Goal: Task Accomplishment & Management: Manage account settings

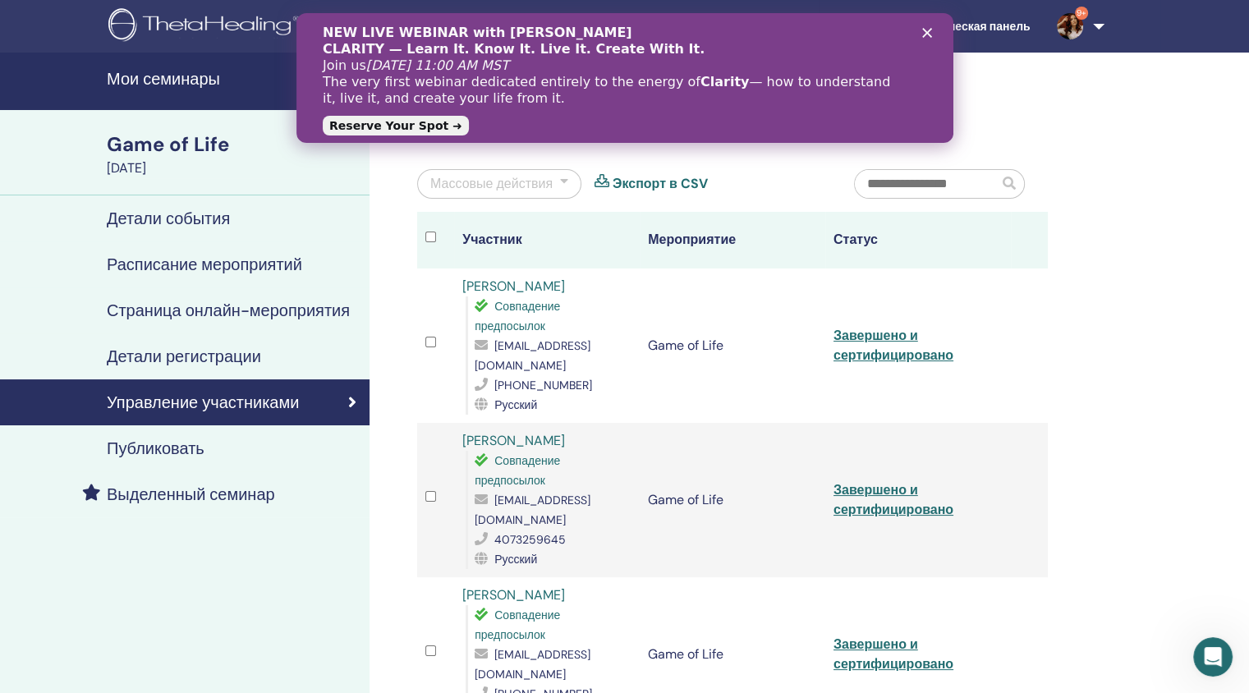
click at [191, 80] on h4 "Мои семинары" at bounding box center [233, 79] width 253 height 20
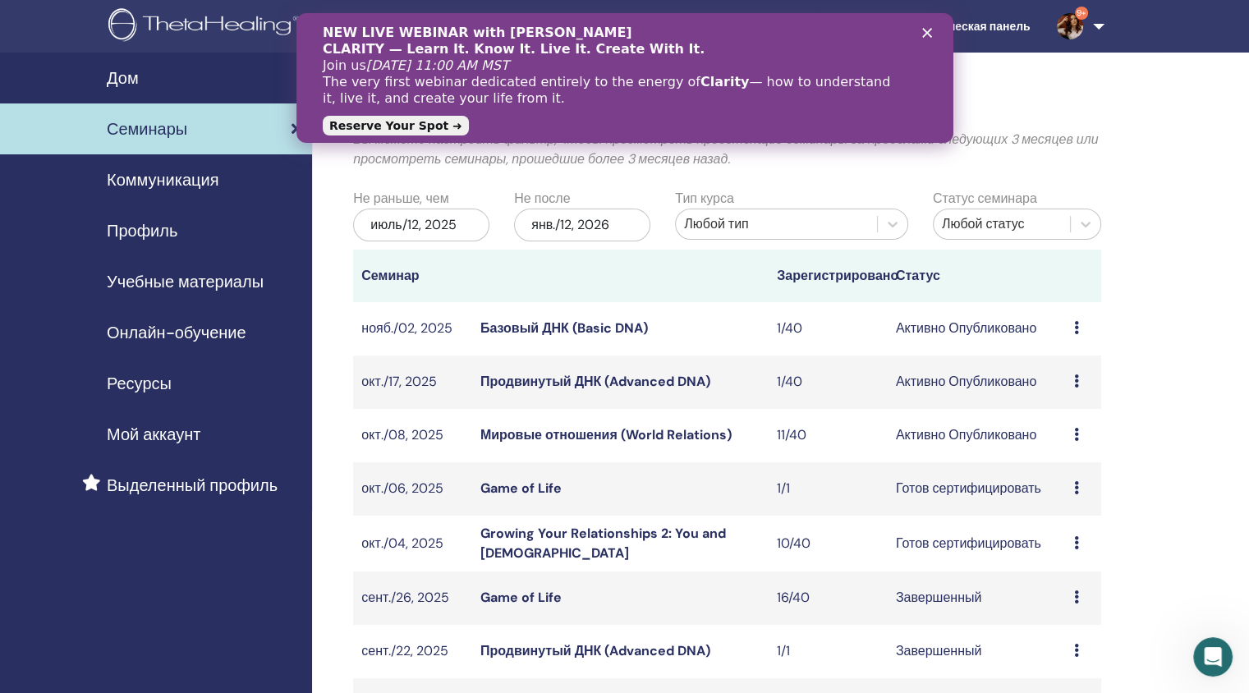
click at [926, 30] on icon "Закрыть" at bounding box center [927, 33] width 10 height 10
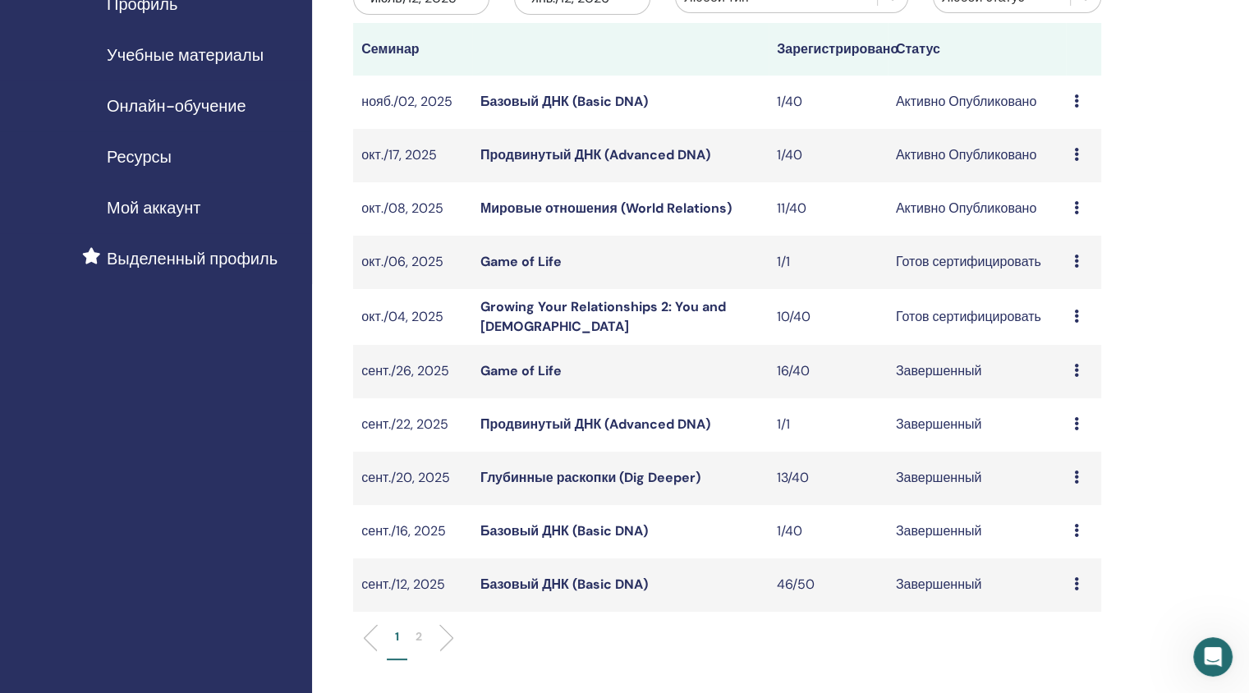
scroll to position [237, 0]
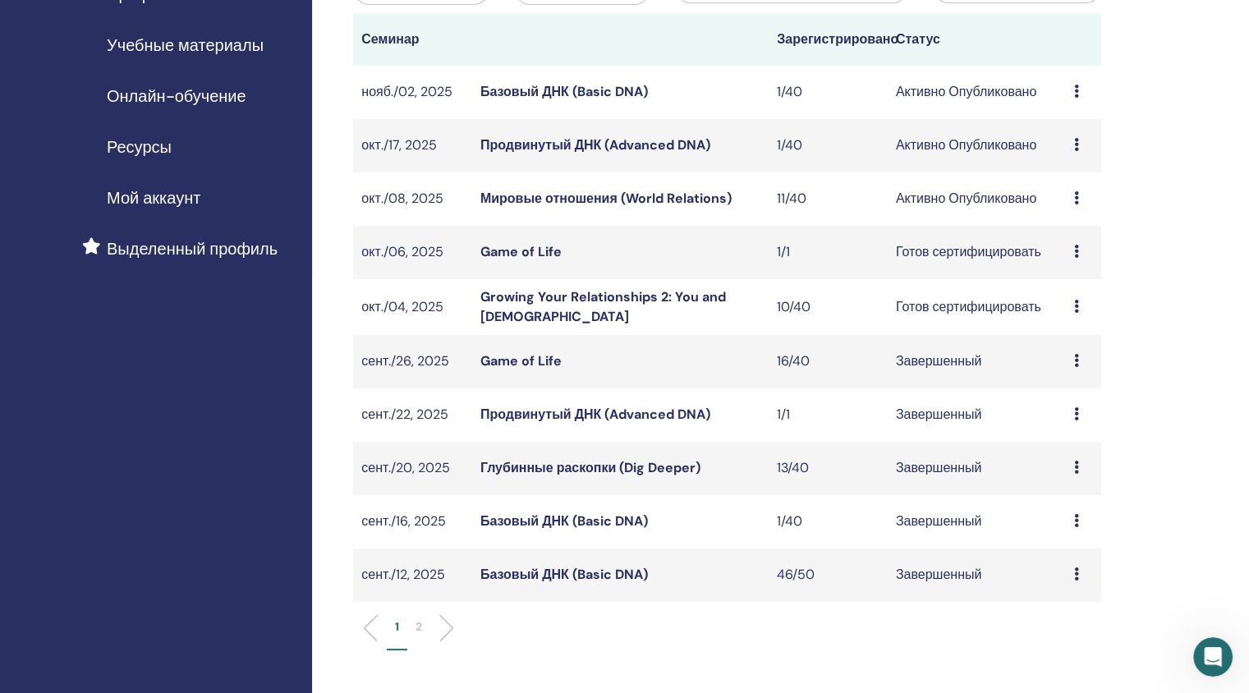
click at [529, 302] on link "Growing Your Relationships 2: You and God" at bounding box center [603, 306] width 246 height 37
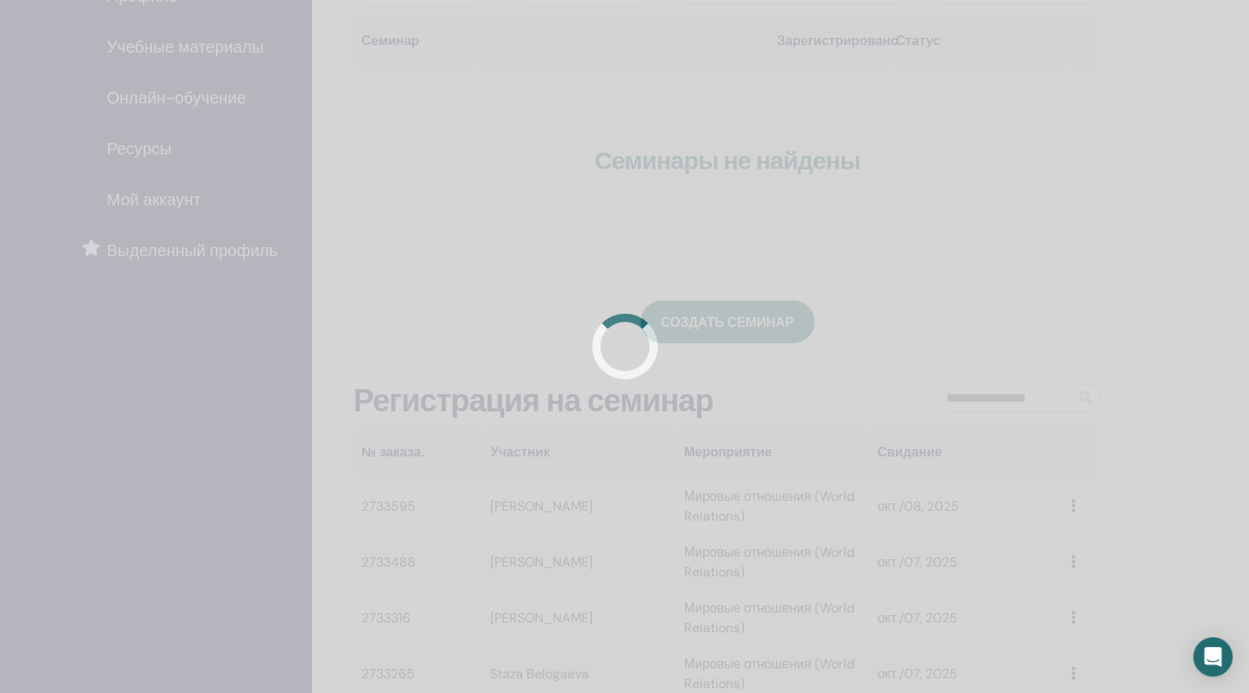
scroll to position [235, 0]
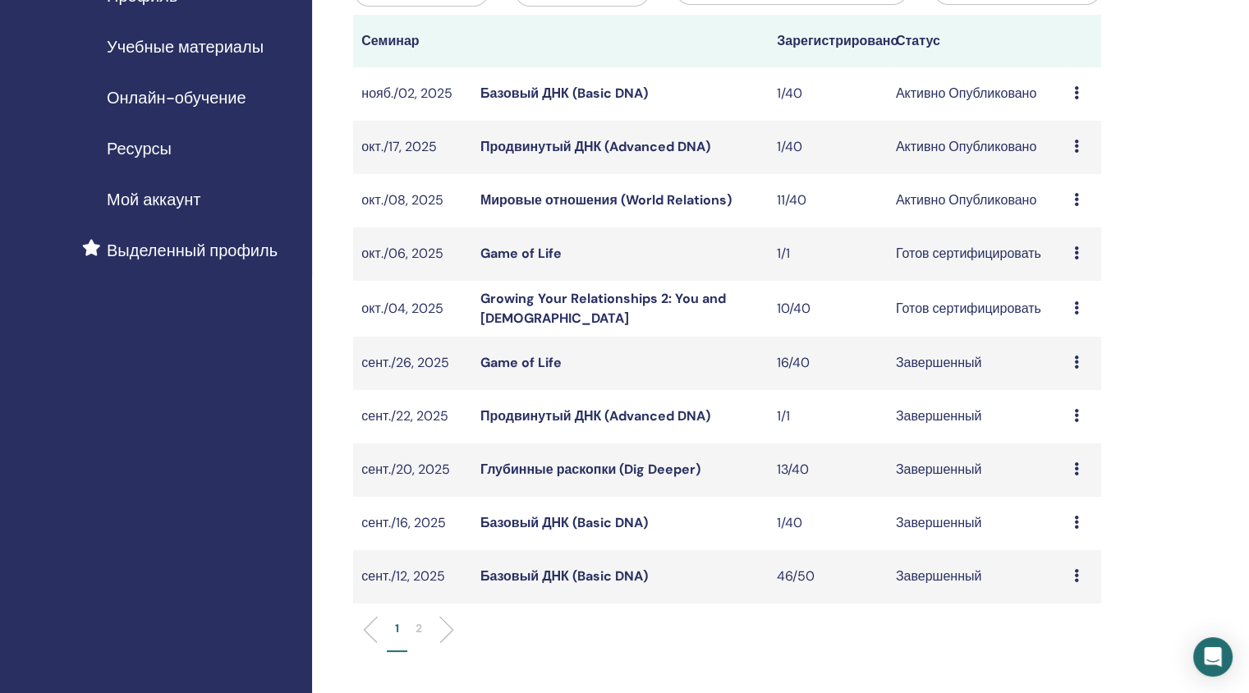
click at [525, 253] on link "Game of Life" at bounding box center [520, 253] width 81 height 17
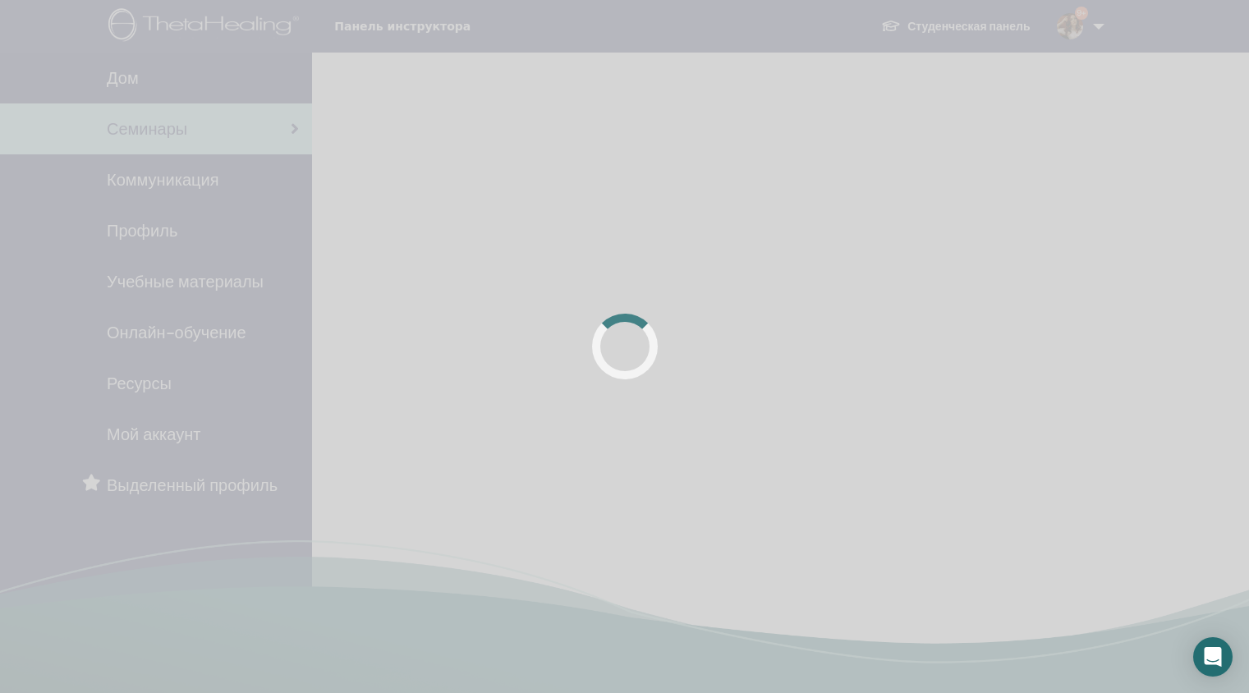
scroll to position [233, 0]
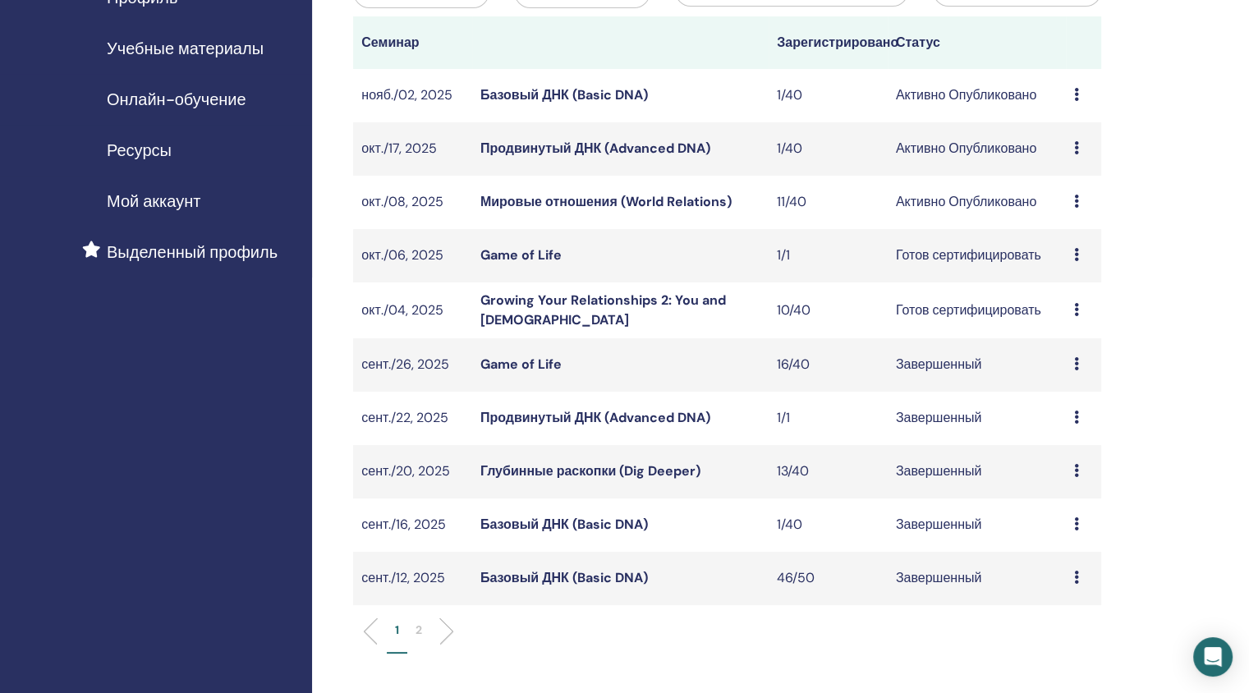
click at [524, 195] on link "Мировые отношения (World Relations)" at bounding box center [605, 201] width 251 height 17
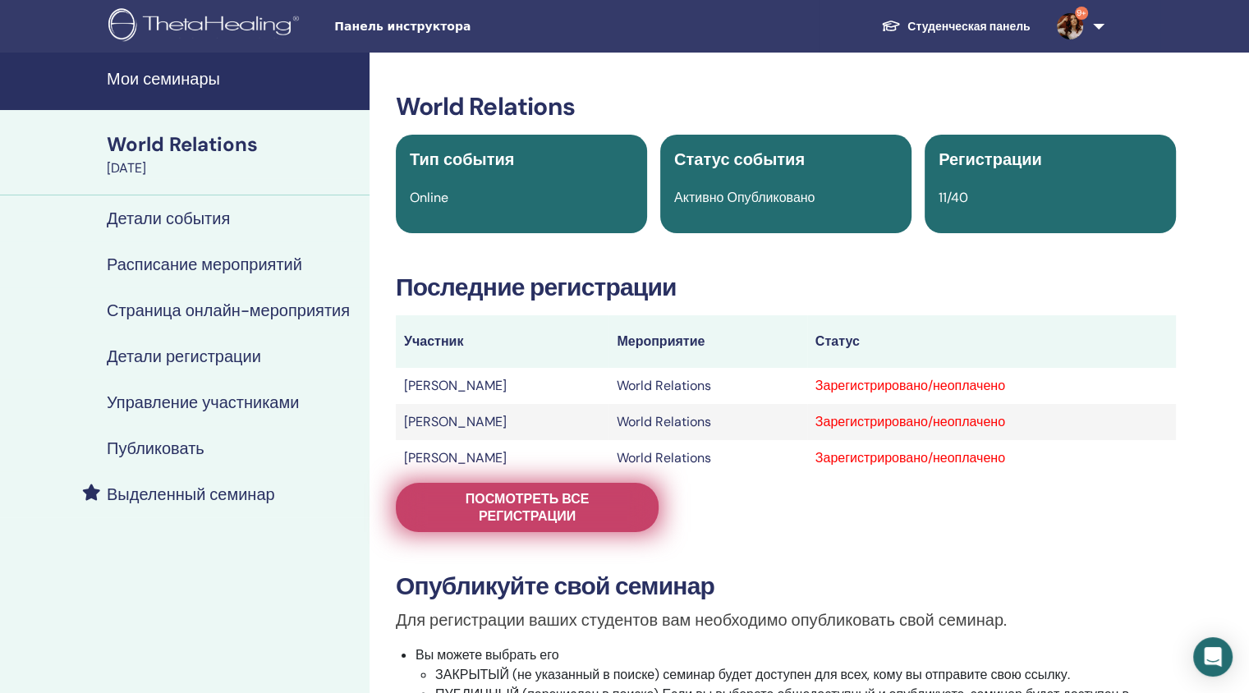
click at [568, 513] on span "Посмотреть все регистрации" at bounding box center [527, 507] width 222 height 34
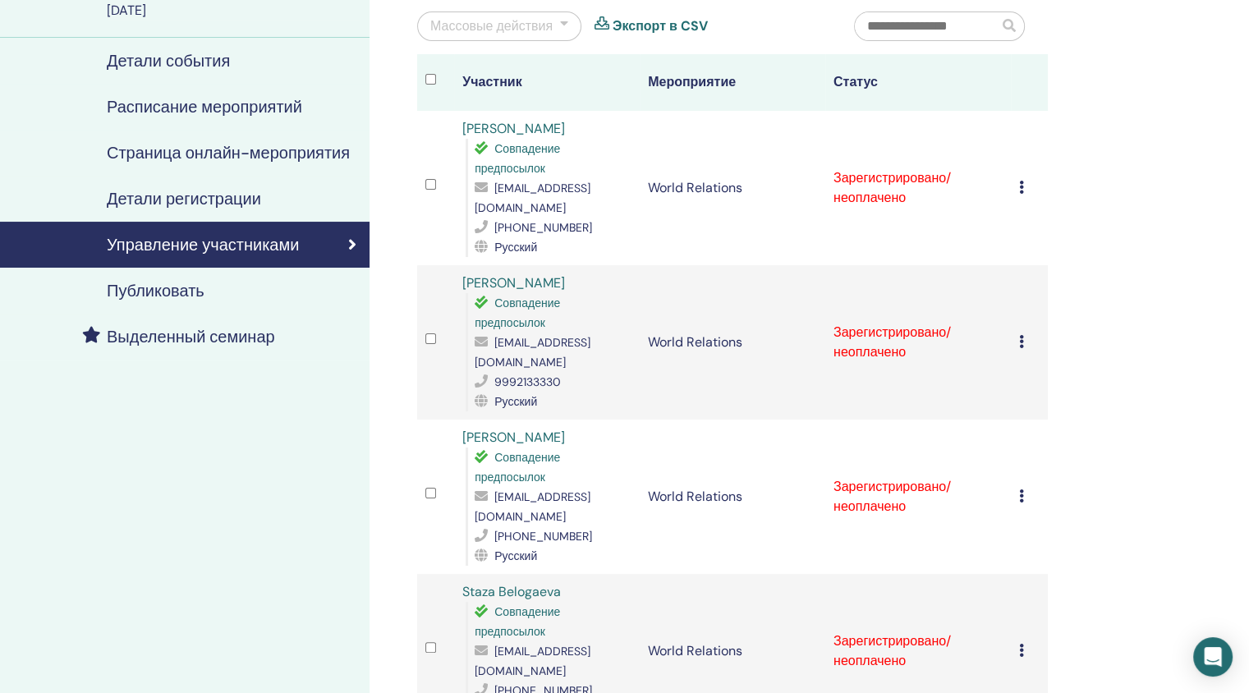
scroll to position [158, 0]
click at [563, 33] on div at bounding box center [564, 26] width 8 height 20
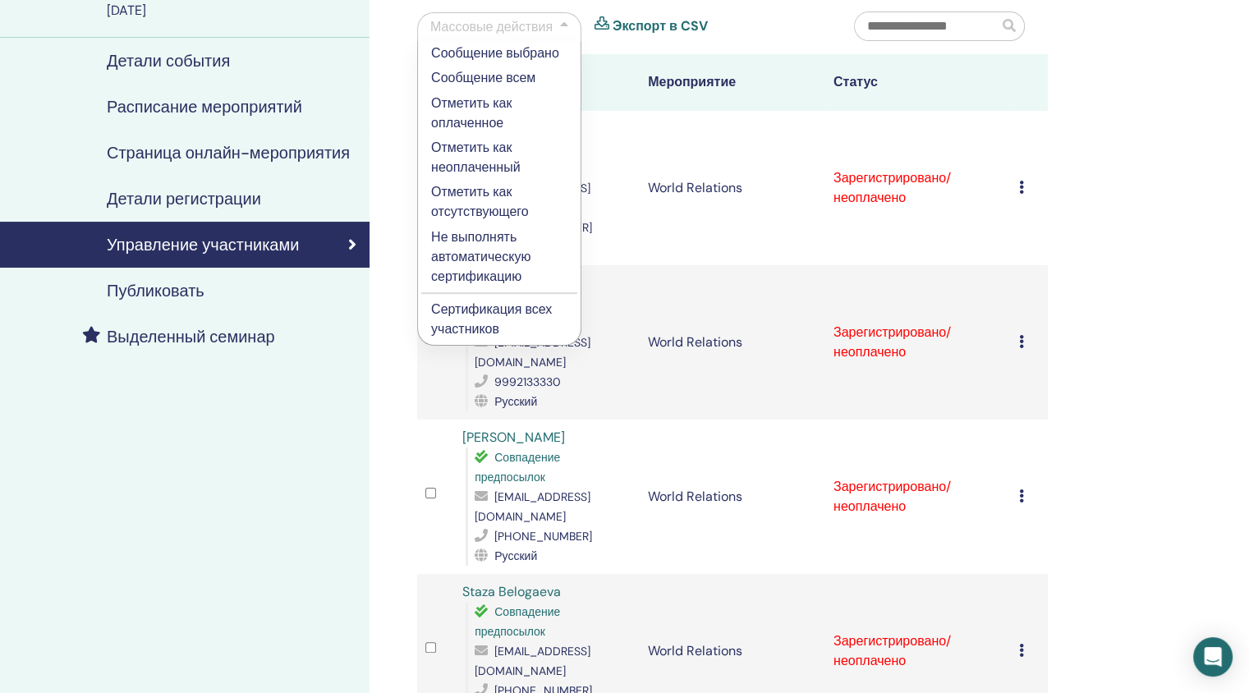
click at [474, 309] on p "Сертификация всех участников" at bounding box center [499, 319] width 136 height 39
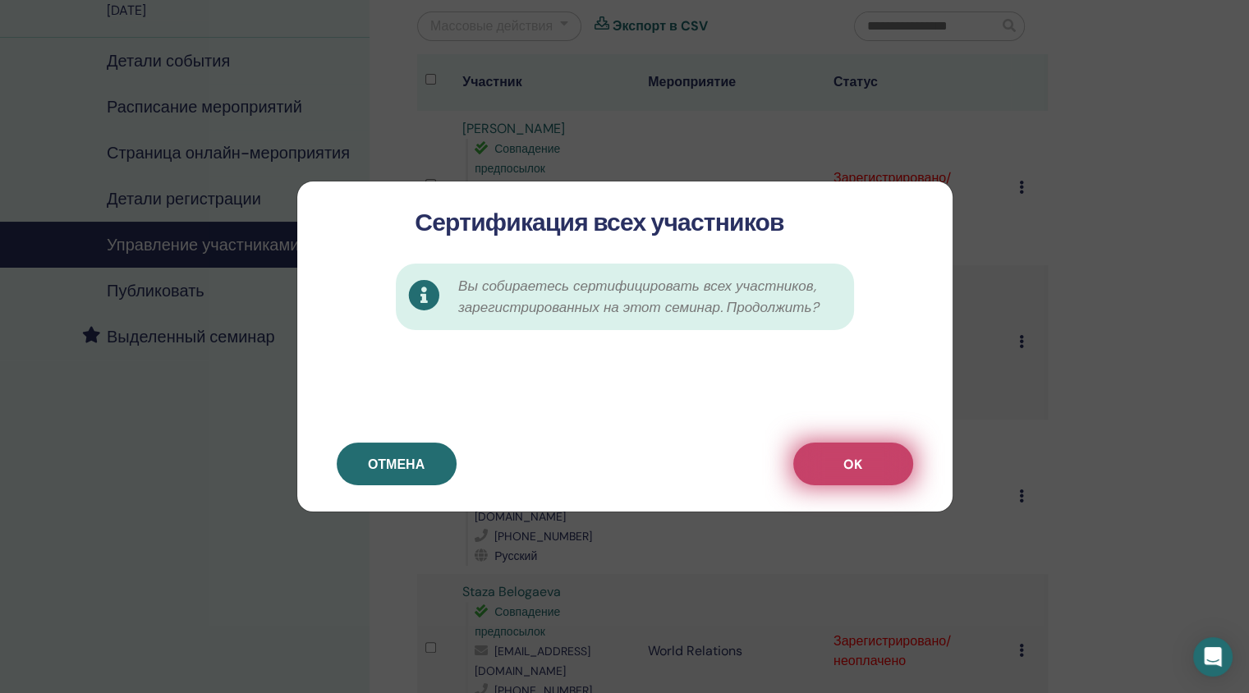
click at [871, 467] on button "OK" at bounding box center [853, 464] width 120 height 43
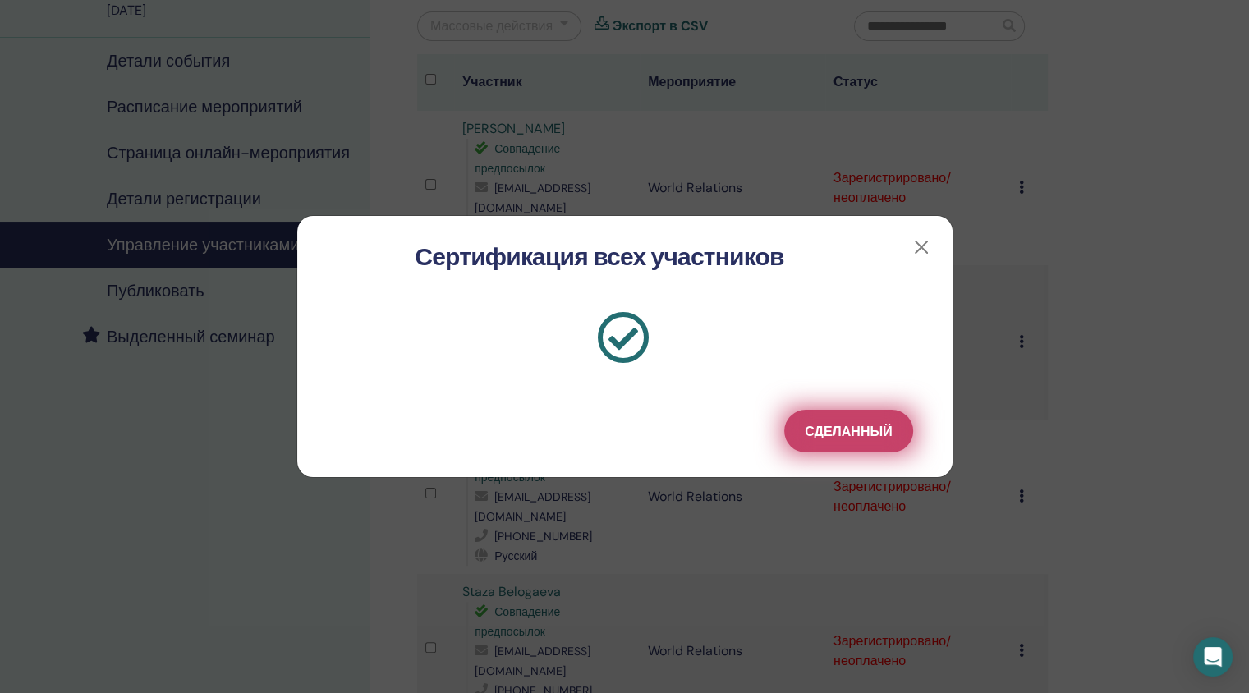
click at [838, 427] on span "Сделанный" at bounding box center [848, 431] width 87 height 17
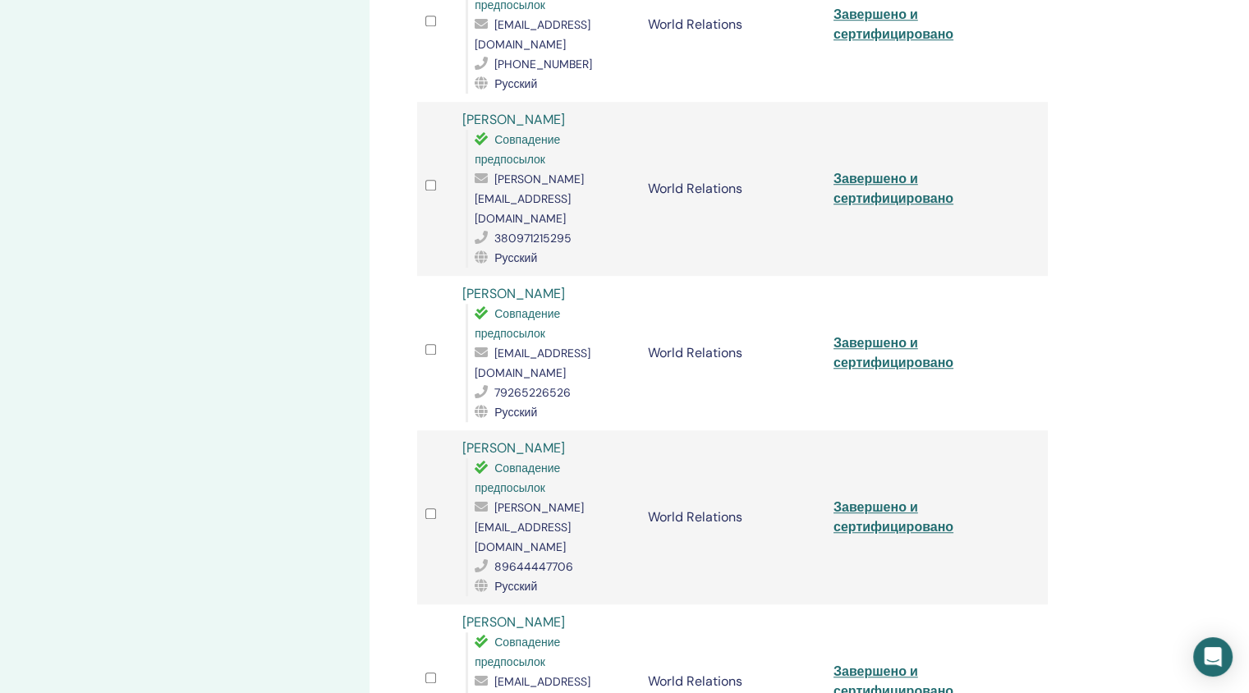
scroll to position [1242, 0]
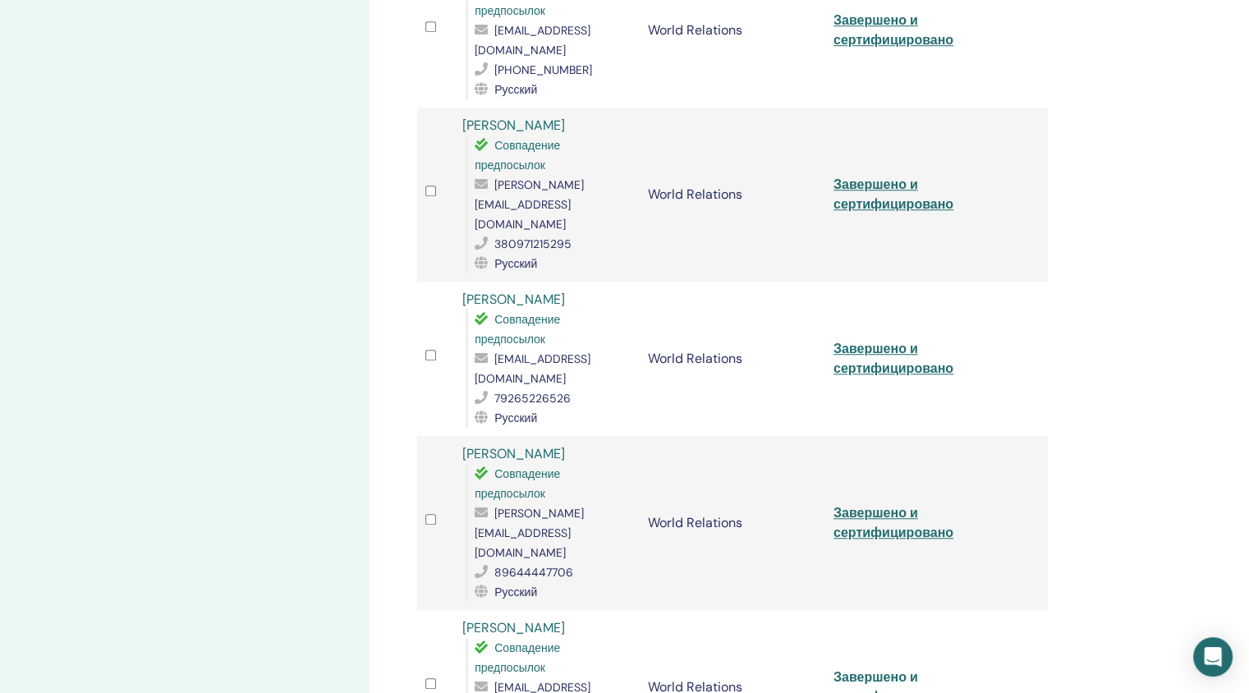
click at [878, 669] on link "Завершено и сертифицировано" at bounding box center [894, 687] width 120 height 37
drag, startPoint x: 571, startPoint y: 432, endPoint x: 458, endPoint y: 430, distance: 112.5
click at [458, 610] on td "[PERSON_NAME] Совпадение предпосылок [EMAIL_ADDRESS][DOMAIN_NAME] 37124400992 Р…" at bounding box center [547, 687] width 186 height 154
copy link "[PERSON_NAME]"
click at [896, 504] on link "Завершено и сертифицировано" at bounding box center [894, 522] width 120 height 37
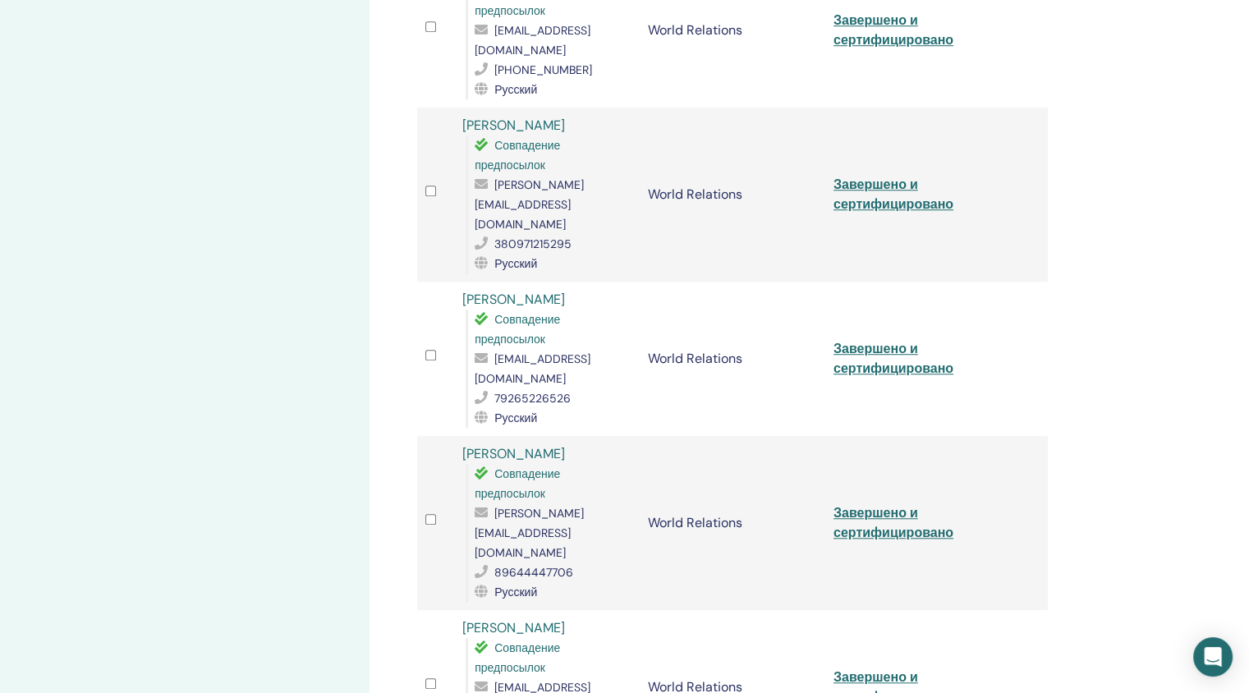
drag, startPoint x: 572, startPoint y: 297, endPoint x: 466, endPoint y: 299, distance: 106.0
click at [466, 444] on div "[PERSON_NAME] Совпадение предпосылок [EMAIL_ADDRESS][DOMAIN_NAME] 89644447706 Р…" at bounding box center [546, 523] width 169 height 158
copy link "[PERSON_NAME]"
click at [862, 340] on link "Завершено и сертифицировано" at bounding box center [894, 358] width 120 height 37
drag, startPoint x: 596, startPoint y: 164, endPoint x: 463, endPoint y: 161, distance: 133.1
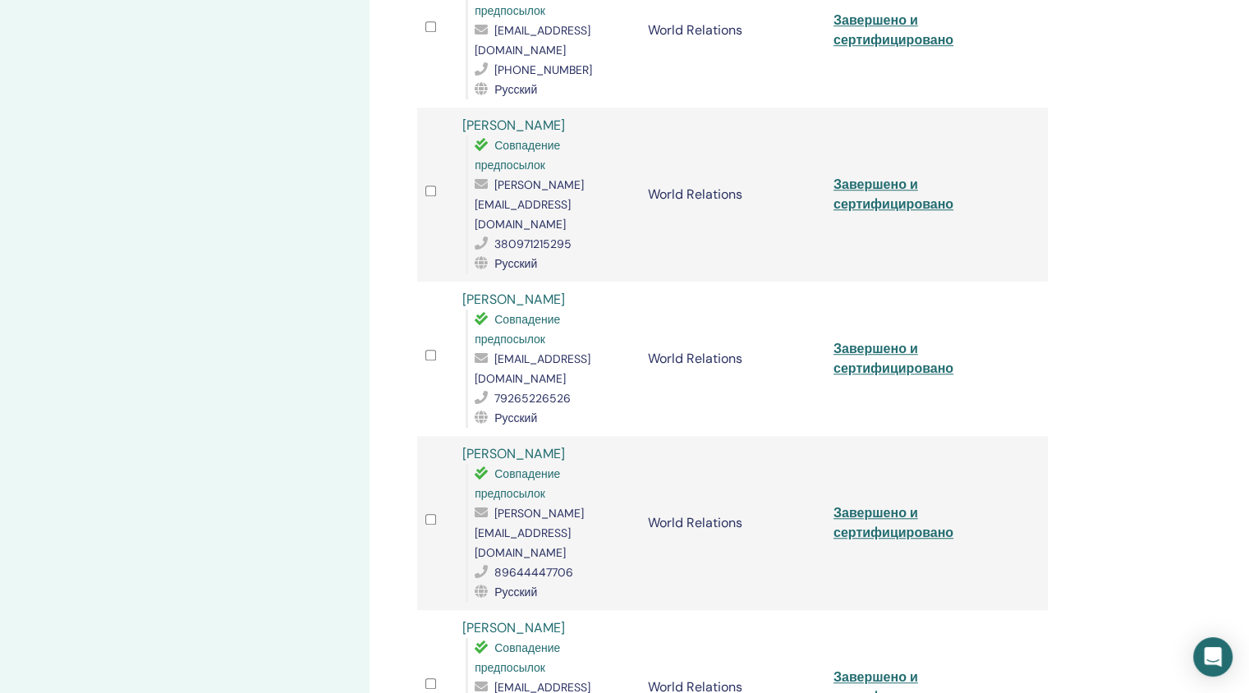
click at [463, 290] on div "[PERSON_NAME] Совпадение предпосылок [EMAIL_ADDRESS][DOMAIN_NAME] 79265226526 Р…" at bounding box center [546, 359] width 169 height 138
copy link "[PERSON_NAME]"
click at [875, 176] on link "Завершено и сертифицировано" at bounding box center [894, 194] width 120 height 37
drag, startPoint x: 573, startPoint y: 29, endPoint x: 457, endPoint y: 19, distance: 117.0
click at [457, 108] on td "[PERSON_NAME] Совпадение предпосылок [EMAIL_ADDRESS][DOMAIN_NAME] 380971215295 …" at bounding box center [547, 195] width 186 height 174
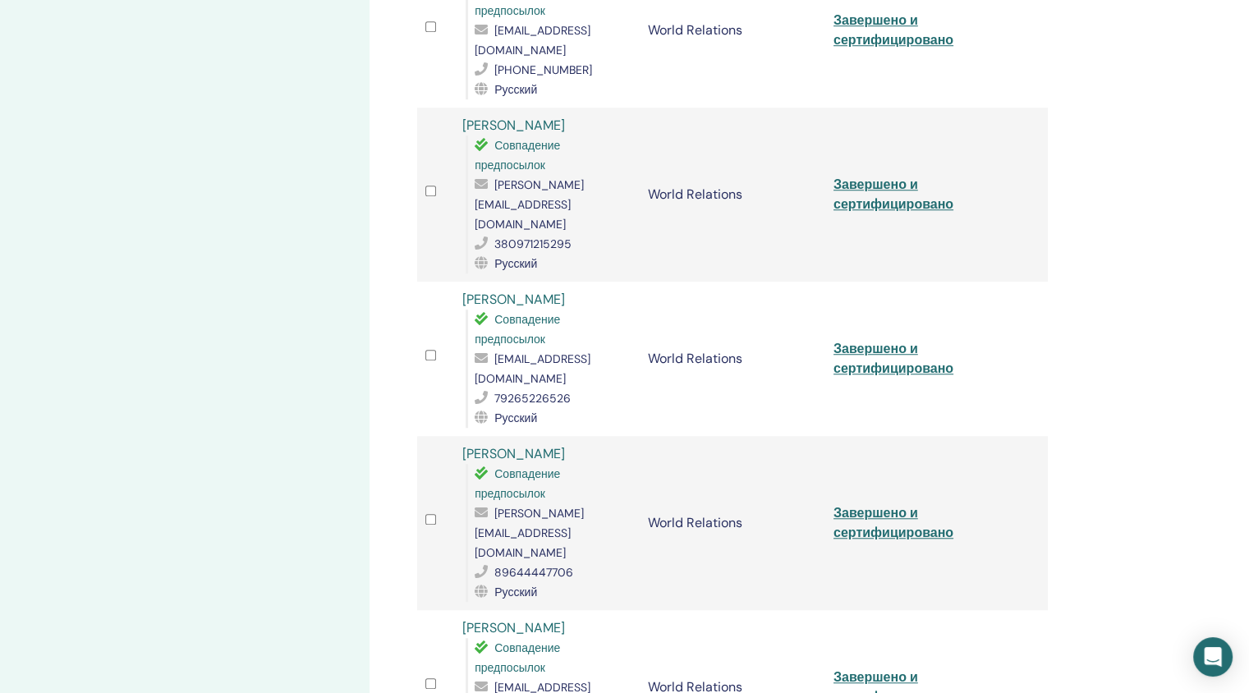
copy link "[PERSON_NAME]"
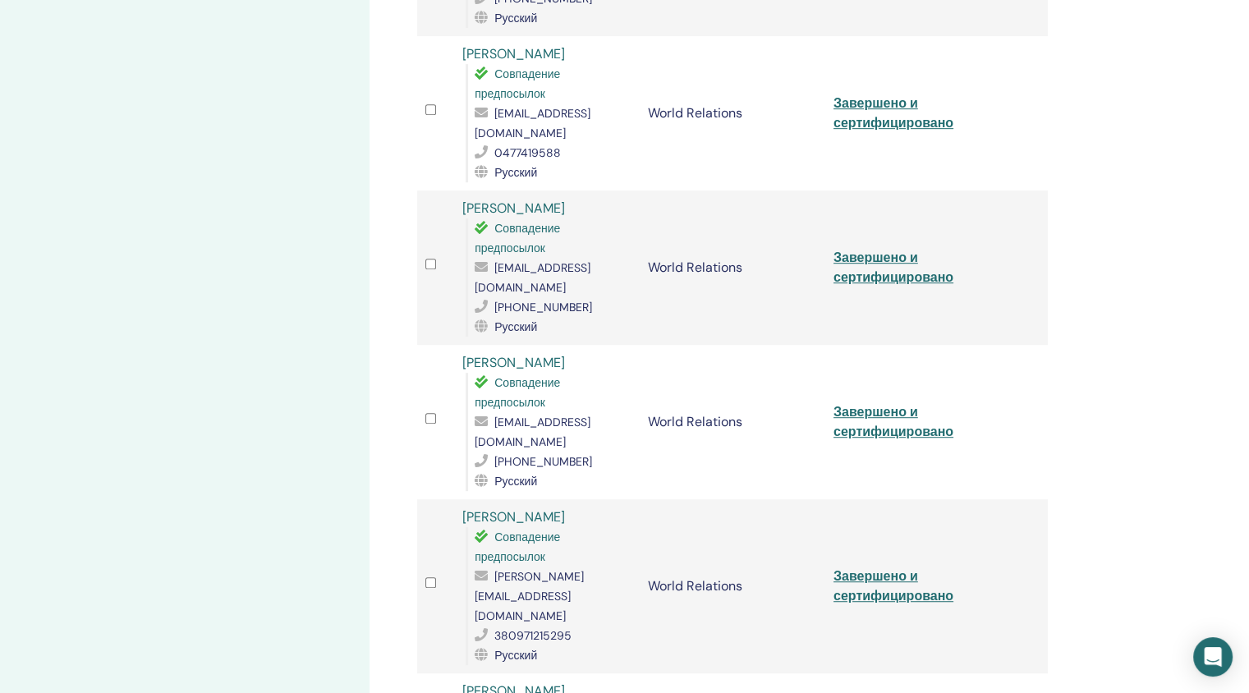
scroll to position [848, 0]
click at [848, 405] on link "Завершено и сертифицировано" at bounding box center [894, 423] width 120 height 37
drag, startPoint x: 556, startPoint y: 286, endPoint x: 462, endPoint y: 281, distance: 93.8
click at [462, 355] on div "[PERSON_NAME] Совпадение предпосылок [EMAIL_ADDRESS][DOMAIN_NAME] [PHONE_NUMBER…" at bounding box center [546, 424] width 169 height 138
copy link "[PERSON_NAME]"
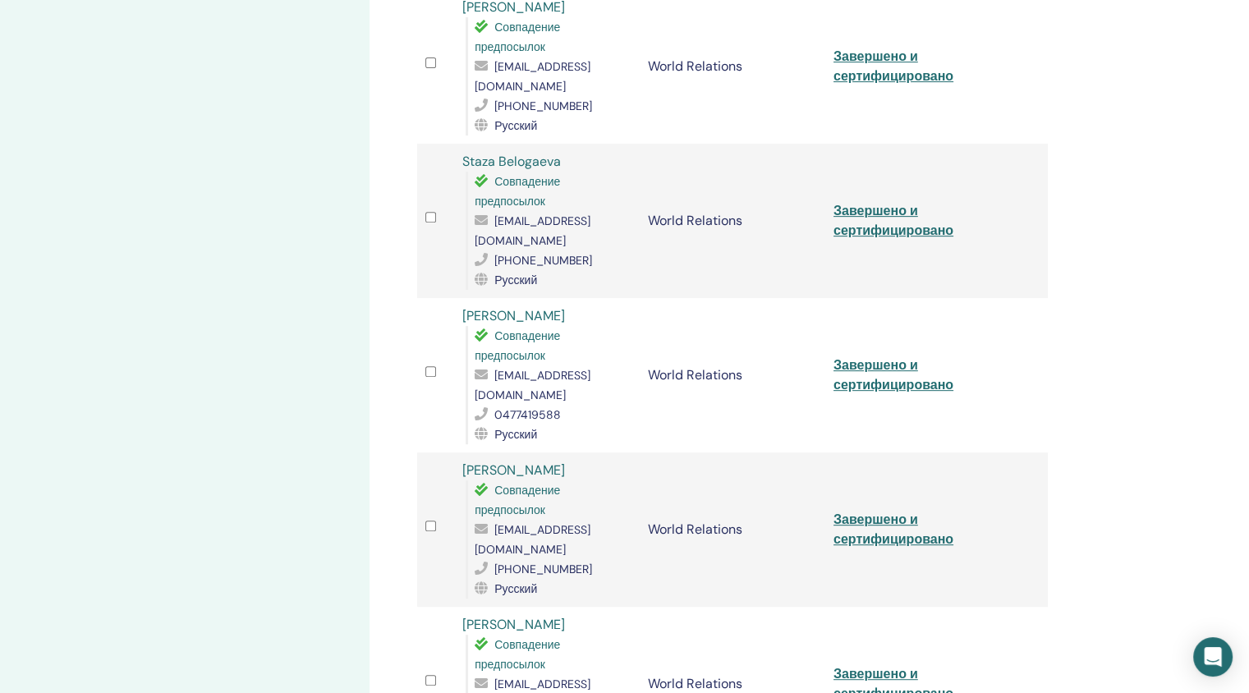
scroll to position [587, 0]
click at [858, 512] on link "Завершено и сертифицировано" at bounding box center [894, 530] width 120 height 37
drag, startPoint x: 540, startPoint y: 409, endPoint x: 461, endPoint y: 414, distance: 79.0
click at [461, 453] on td "[PERSON_NAME] Совпадение предпосылок [EMAIL_ADDRESS][DOMAIN_NAME] [PHONE_NUMBER…" at bounding box center [547, 530] width 186 height 154
copy link "[PERSON_NAME]"
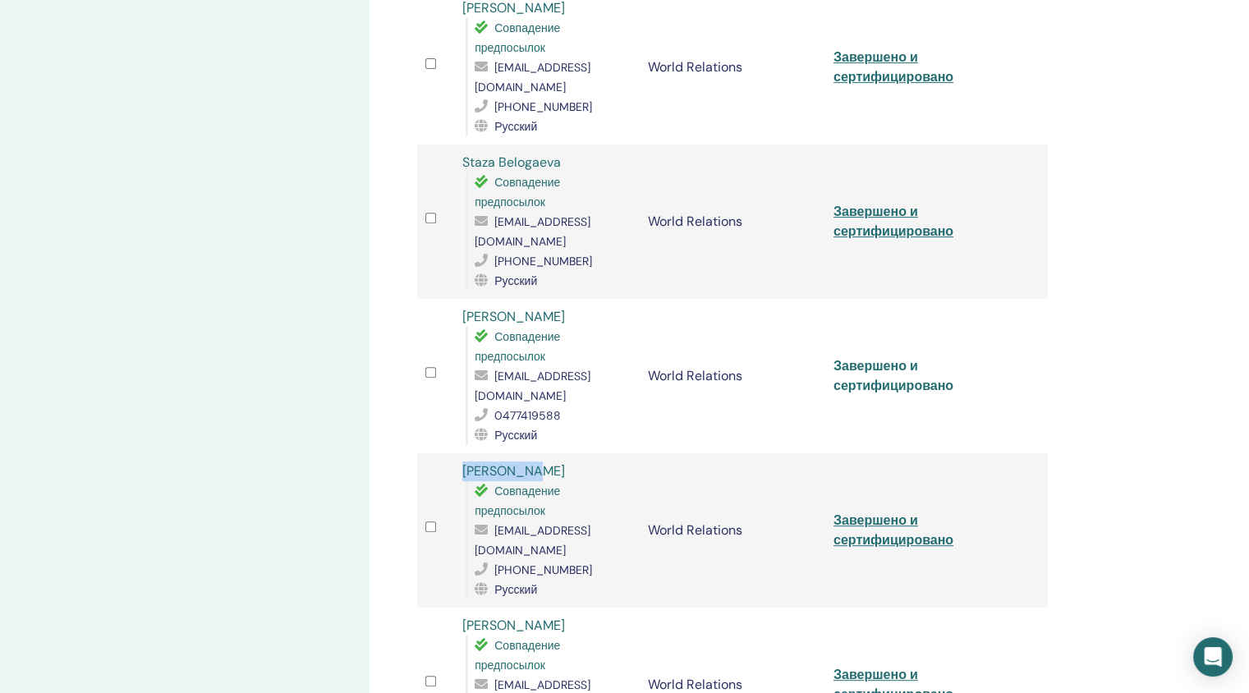
click at [877, 357] on link "Завершено и сертифицировано" at bounding box center [894, 375] width 120 height 37
drag, startPoint x: 548, startPoint y: 257, endPoint x: 462, endPoint y: 257, distance: 86.2
click at [462, 307] on div "[PERSON_NAME] Совпадение предпосылок [EMAIL_ADDRESS][DOMAIN_NAME] 0477419588 Ру…" at bounding box center [546, 376] width 169 height 138
copy link "[PERSON_NAME]"
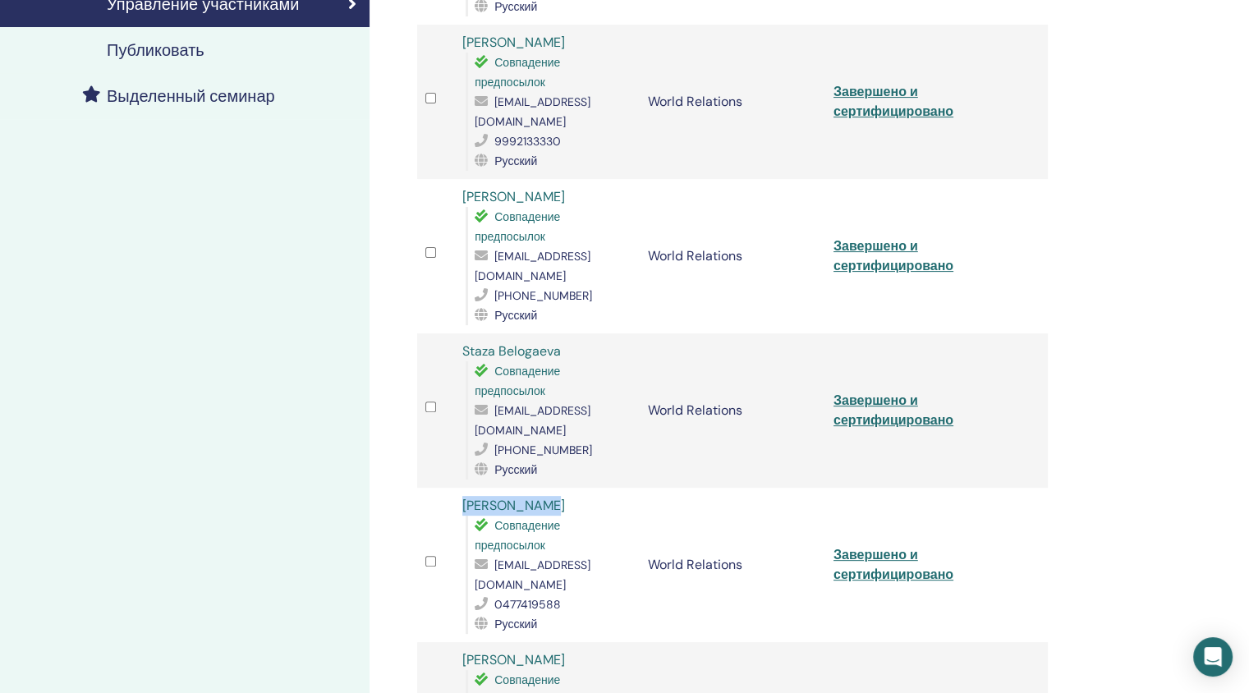
scroll to position [398, 0]
click at [880, 393] on link "Завершено и сертифицировано" at bounding box center [894, 411] width 120 height 37
drag, startPoint x: 582, startPoint y: 309, endPoint x: 460, endPoint y: 312, distance: 121.6
click at [461, 334] on td "Staza Belogaeva Совпадение предпосылок [EMAIL_ADDRESS][DOMAIN_NAME] [PHONE_NUMB…" at bounding box center [547, 411] width 186 height 154
copy link "Staza Belogaeva"
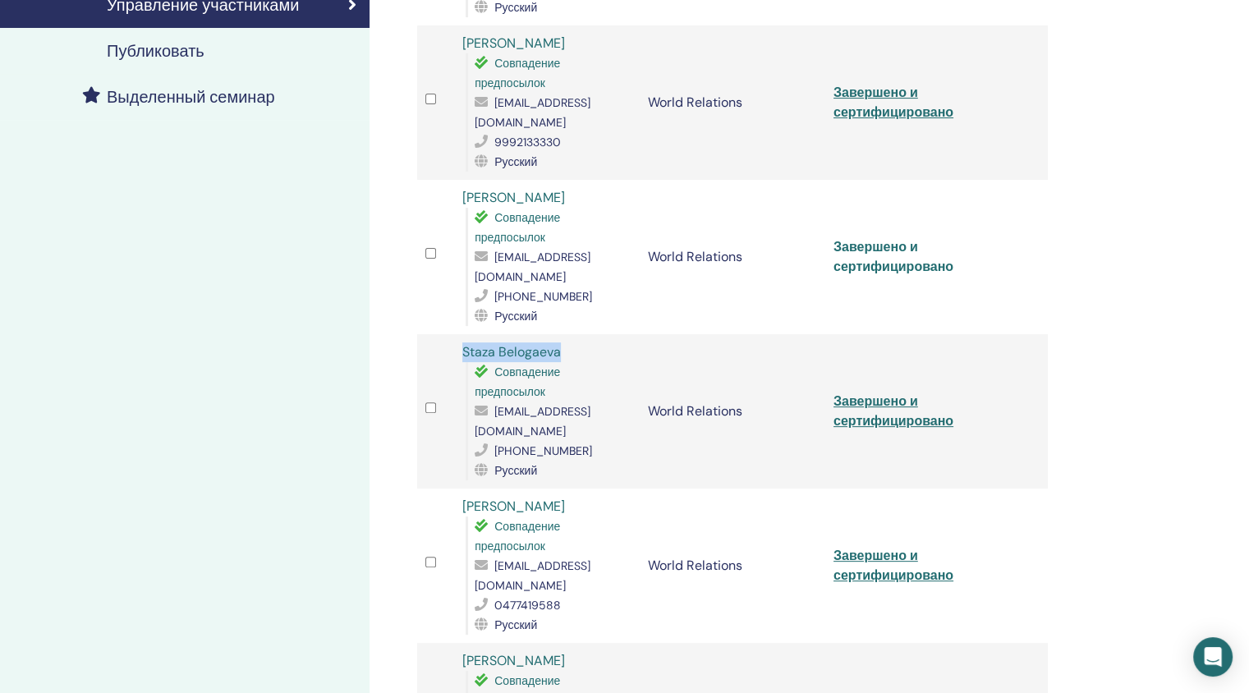
click at [871, 238] on link "Завершено и сертифицировано" at bounding box center [894, 256] width 120 height 37
drag, startPoint x: 583, startPoint y: 153, endPoint x: 462, endPoint y: 163, distance: 122.0
click at [462, 188] on div "[PERSON_NAME] Совпадение предпосылок [EMAIL_ADDRESS][DOMAIN_NAME] [PHONE_NUMBER…" at bounding box center [546, 257] width 169 height 138
copy link "[PERSON_NAME]"
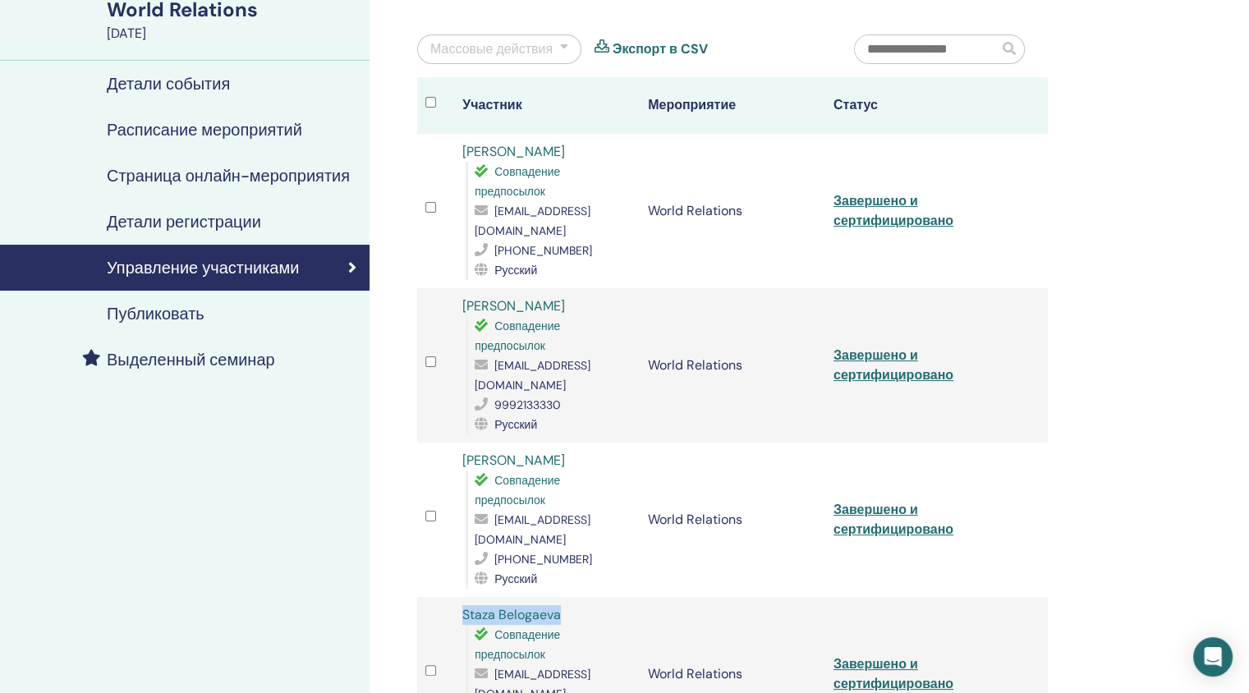
scroll to position [135, 0]
click at [842, 347] on link "Завершено и сертифицировано" at bounding box center [894, 365] width 120 height 37
drag, startPoint x: 627, startPoint y: 287, endPoint x: 460, endPoint y: 287, distance: 167.6
click at [460, 288] on td "[PERSON_NAME] Совпадение предпосылок [EMAIL_ADDRESS][DOMAIN_NAME] 9992133330 Ру…" at bounding box center [547, 365] width 186 height 154
copy link "[PERSON_NAME]"
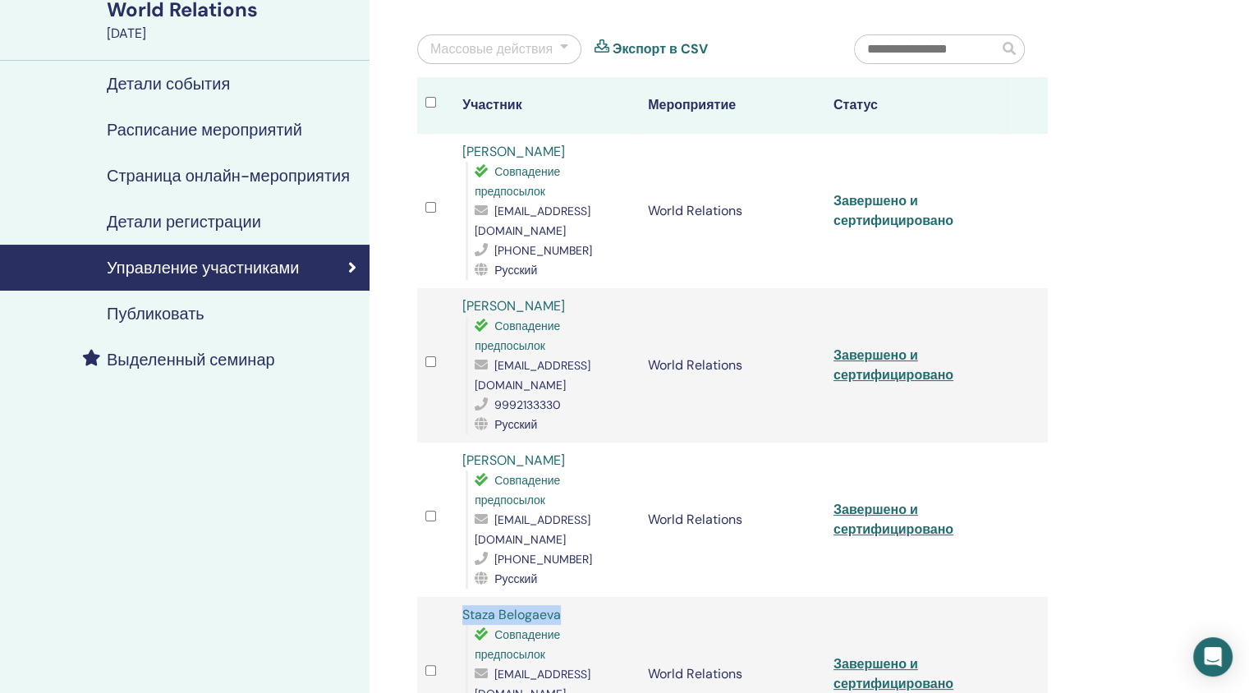
click at [877, 192] on link "Завершено и сертифицировано" at bounding box center [894, 210] width 120 height 37
drag, startPoint x: 595, startPoint y: 151, endPoint x: 462, endPoint y: 151, distance: 132.2
click at [462, 151] on div "[PERSON_NAME] Совпадение предпосылок [EMAIL_ADDRESS][DOMAIN_NAME] [PHONE_NUMBER…" at bounding box center [546, 211] width 169 height 138
